Goal: Task Accomplishment & Management: Complete application form

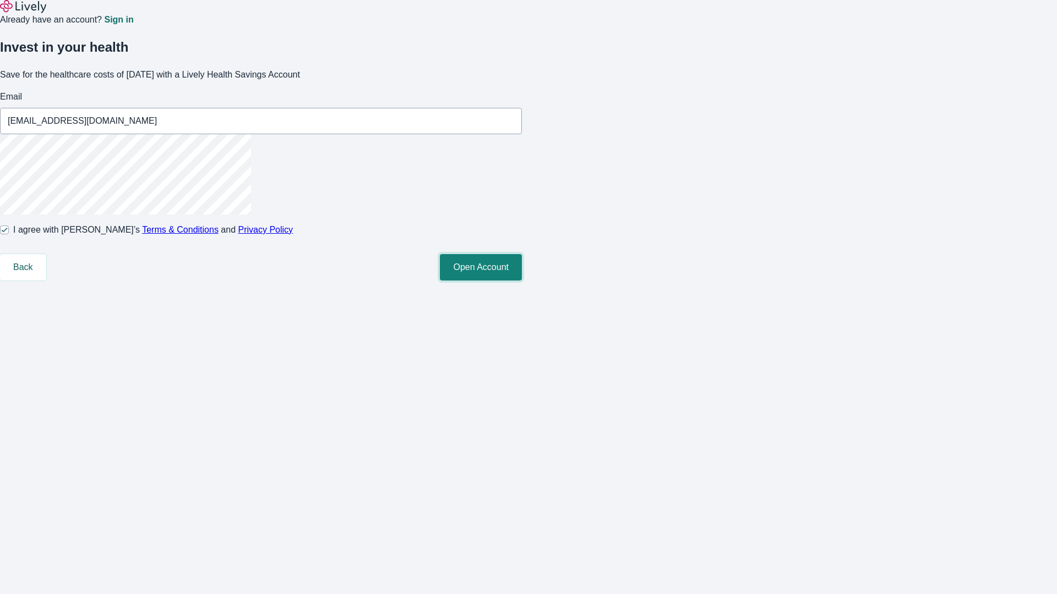
click at [522, 281] on button "Open Account" at bounding box center [481, 267] width 82 height 26
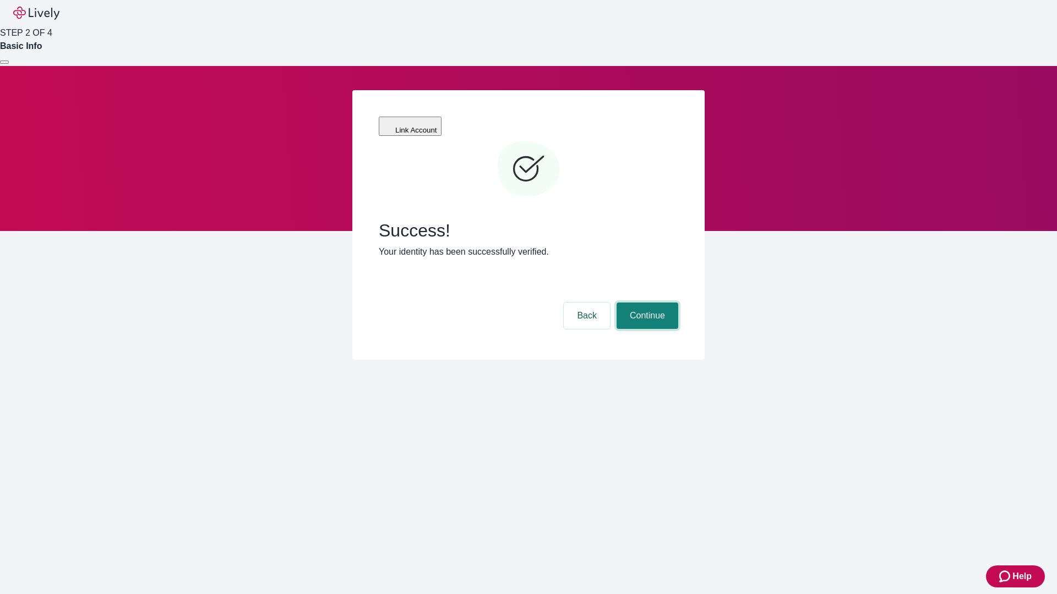
click at [646, 303] on button "Continue" at bounding box center [647, 316] width 62 height 26
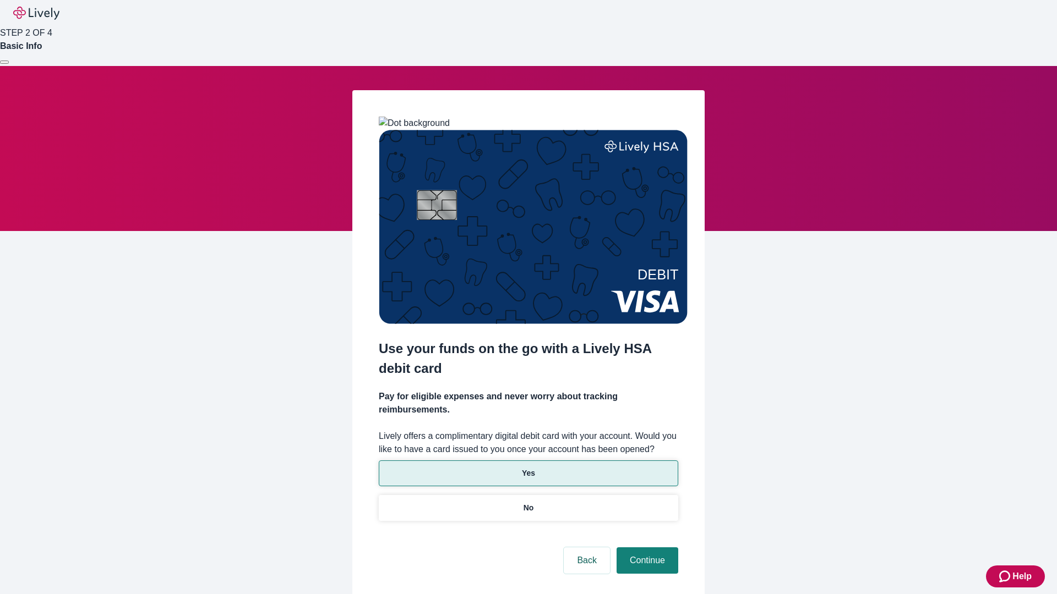
click at [528, 468] on p "Yes" at bounding box center [528, 474] width 13 height 12
click at [646, 548] on button "Continue" at bounding box center [647, 561] width 62 height 26
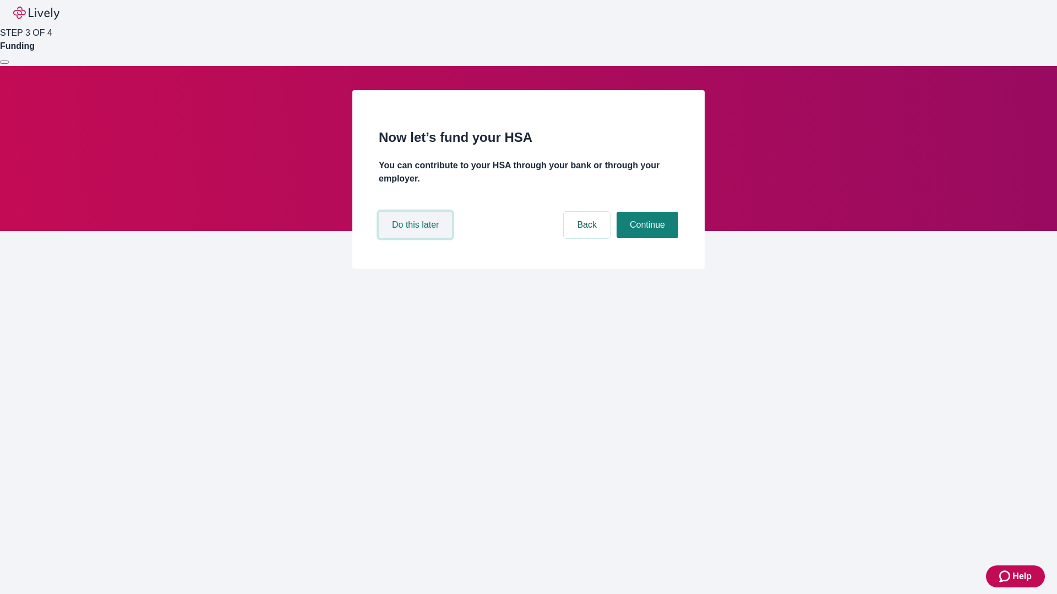
click at [417, 238] on button "Do this later" at bounding box center [415, 225] width 73 height 26
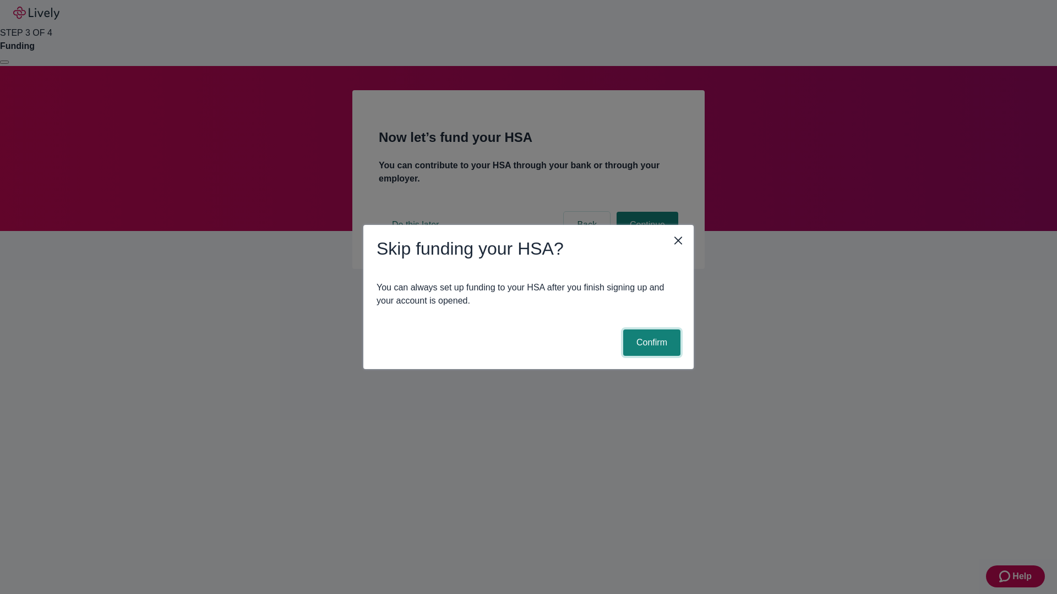
click at [650, 343] on button "Confirm" at bounding box center [651, 343] width 57 height 26
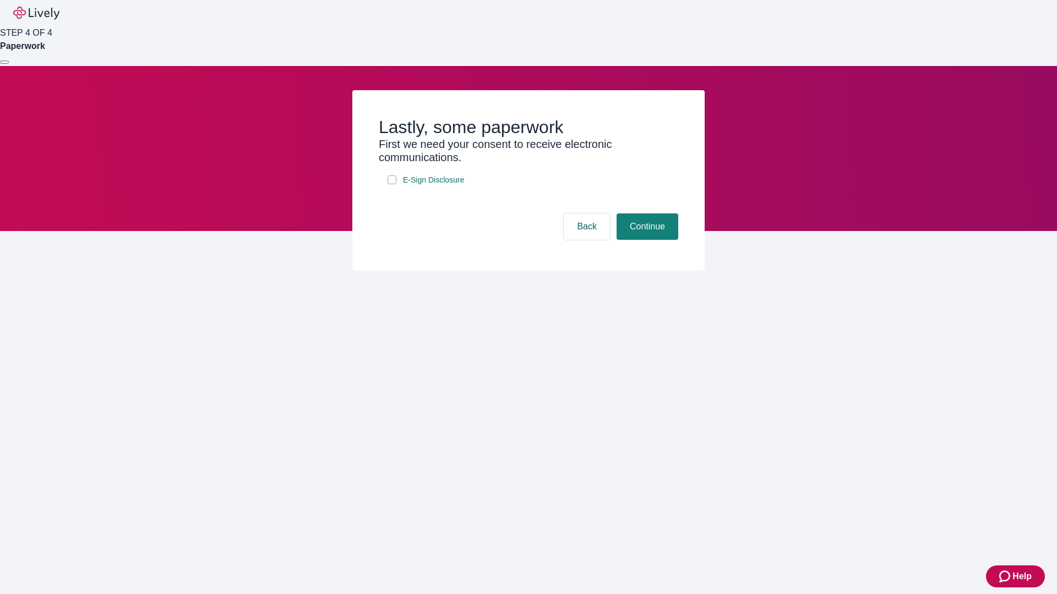
click at [392, 184] on input "E-Sign Disclosure" at bounding box center [391, 180] width 9 height 9
checkbox input "true"
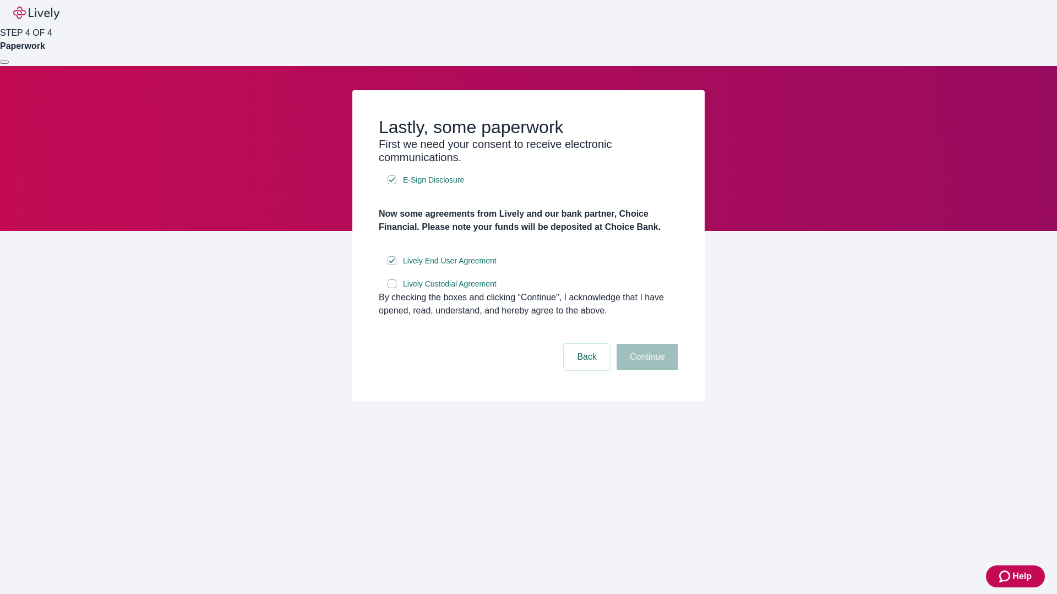
click at [392, 288] on input "Lively Custodial Agreement" at bounding box center [391, 284] width 9 height 9
checkbox input "true"
click at [646, 370] on button "Continue" at bounding box center [647, 357] width 62 height 26
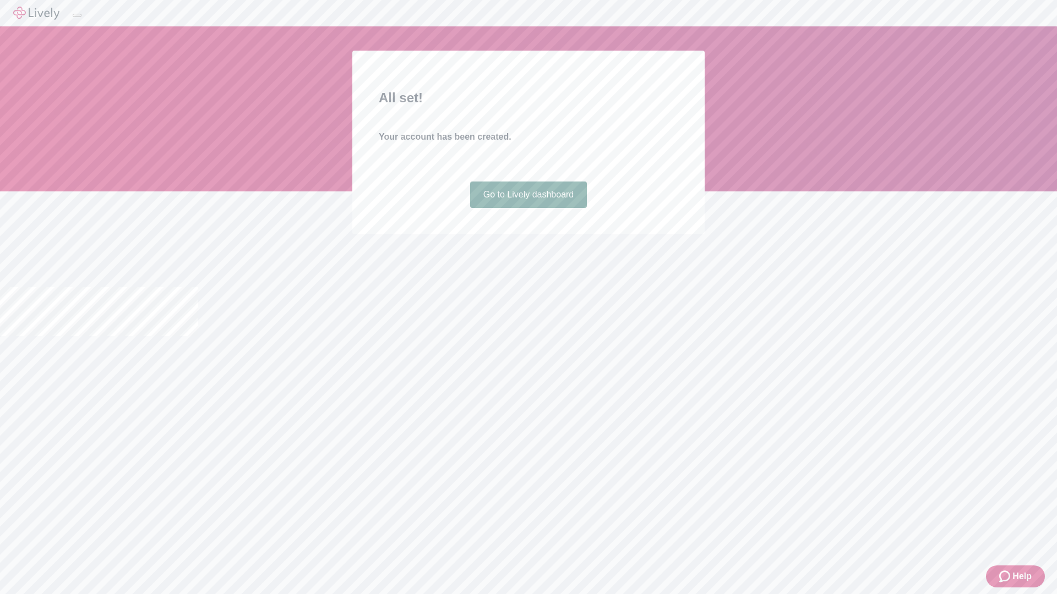
click at [528, 208] on link "Go to Lively dashboard" at bounding box center [528, 195] width 117 height 26
